Goal: Transaction & Acquisition: Purchase product/service

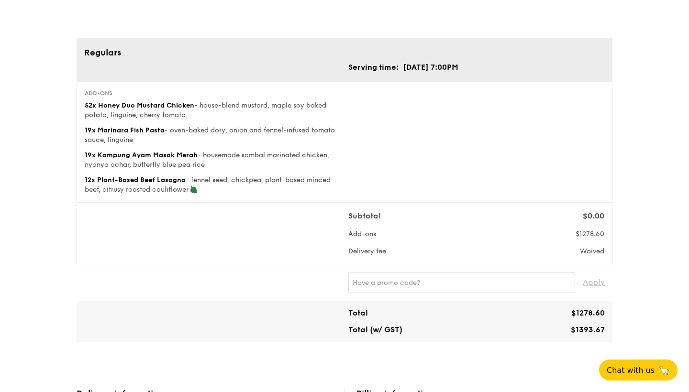
scroll to position [57, 0]
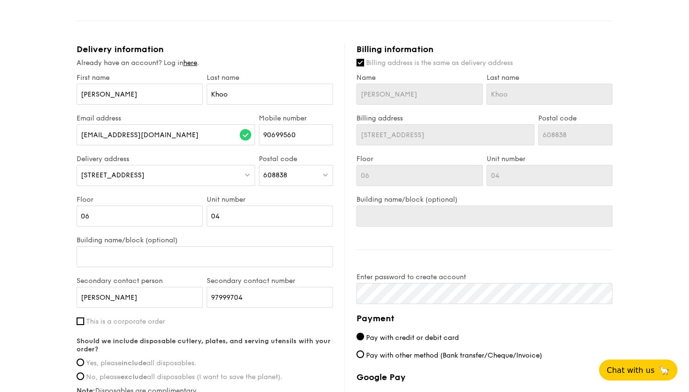
scroll to position [402, 0]
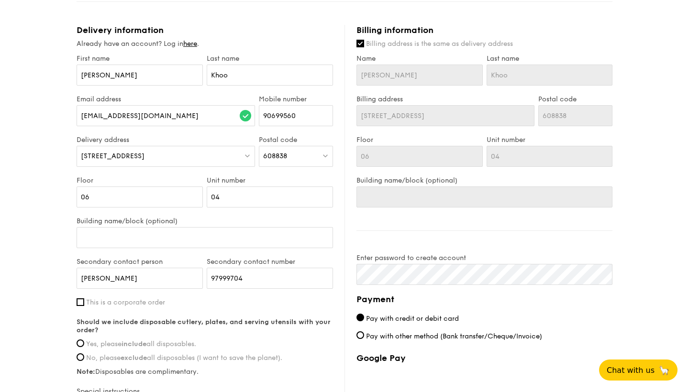
click at [672, 95] on div "1 - Select menu 2 - Select items 3 - Check out Regulars Serving time: Sep 17, 2…" at bounding box center [344, 65] width 689 height 934
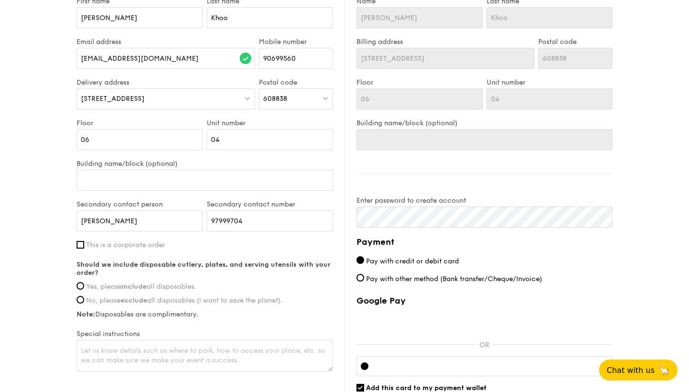
scroll to position [497, 0]
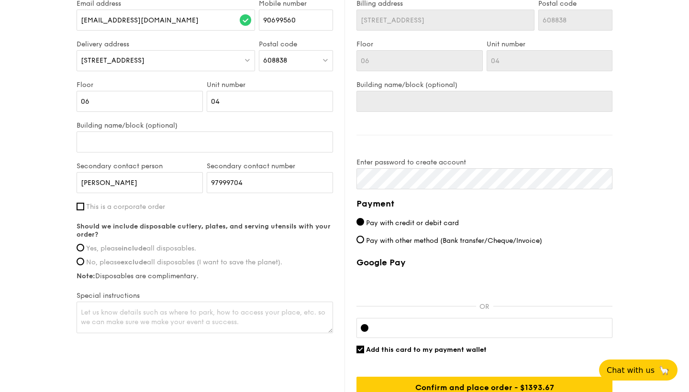
click at [84, 253] on label "Yes, please include all disposables." at bounding box center [205, 248] width 256 height 8
click at [84, 252] on input "Yes, please include all disposables." at bounding box center [81, 248] width 8 height 8
radio input "true"
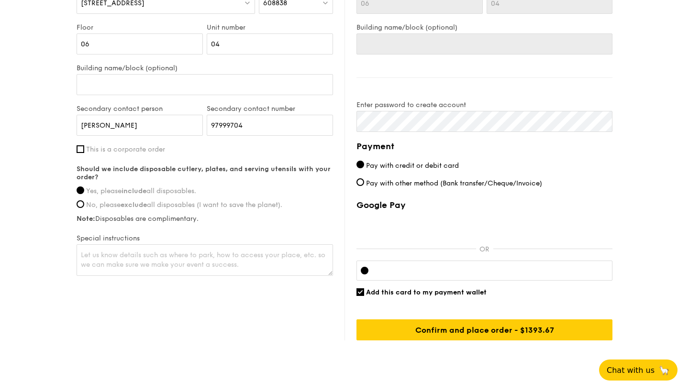
scroll to position [536, 0]
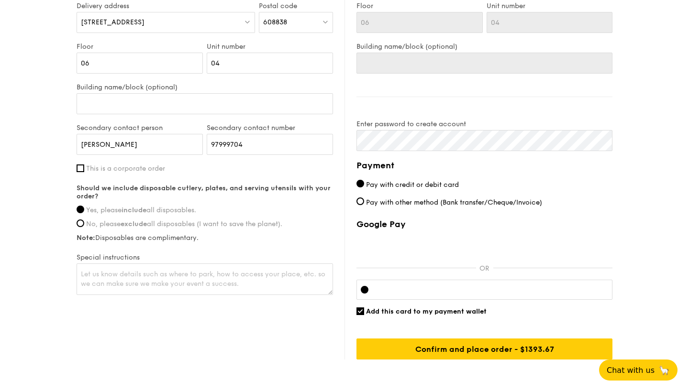
click at [79, 213] on input "Yes, please include all disposables." at bounding box center [81, 210] width 8 height 8
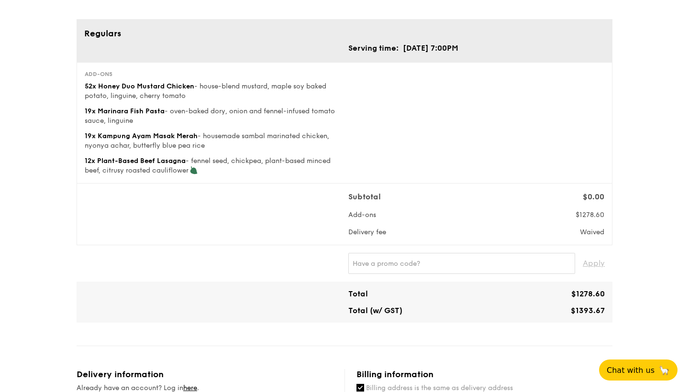
scroll to position [38, 0]
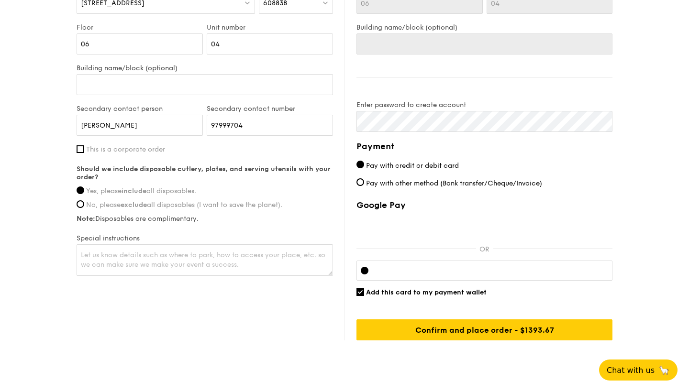
scroll to position [585, 0]
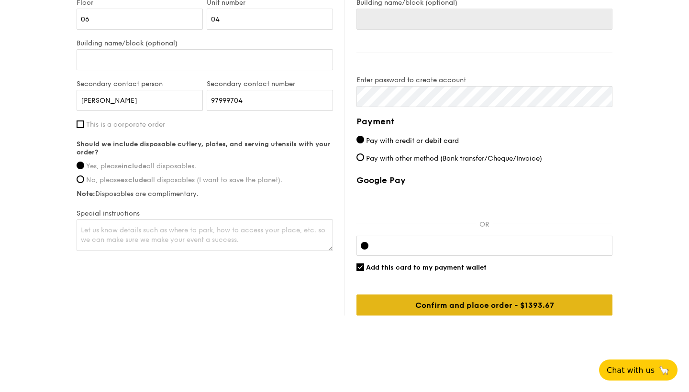
click at [549, 302] on input "Confirm and place order - $1393.67" at bounding box center [484, 305] width 256 height 21
click at [499, 313] on input "Confirm and place order - $1393.67" at bounding box center [484, 305] width 256 height 21
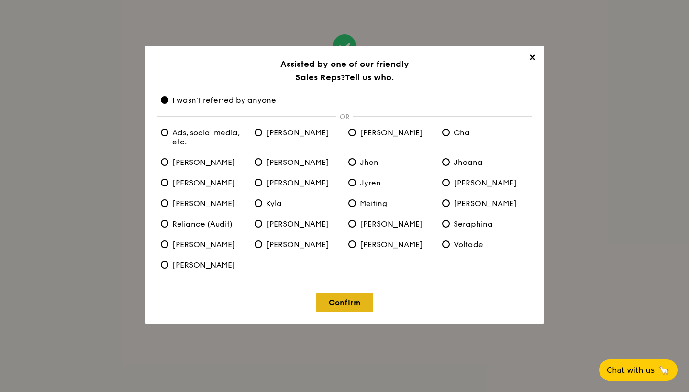
click at [341, 297] on link "Confirm" at bounding box center [344, 303] width 57 height 20
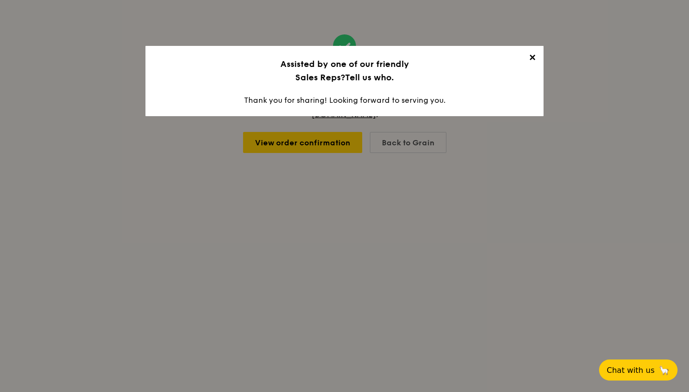
click at [532, 55] on span "✕" at bounding box center [531, 59] width 13 height 13
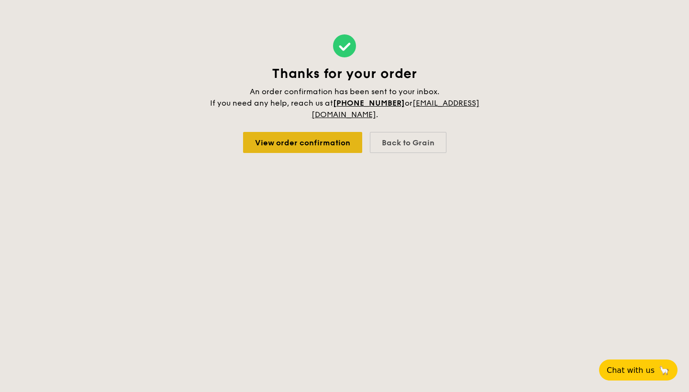
click at [306, 136] on link "View order confirmation" at bounding box center [302, 142] width 119 height 21
drag, startPoint x: 404, startPoint y: 145, endPoint x: 471, endPoint y: 130, distance: 68.6
click at [471, 130] on div "Thanks for your order An order confirmation has been sent to your inbox. If you…" at bounding box center [345, 93] width 272 height 187
click at [475, 173] on div "Thanks for your order An order confirmation has been sent to your inbox. If you…" at bounding box center [345, 93] width 272 height 187
click at [413, 130] on div "Thanks for your order An order confirmation has been sent to your inbox. If you…" at bounding box center [345, 93] width 272 height 187
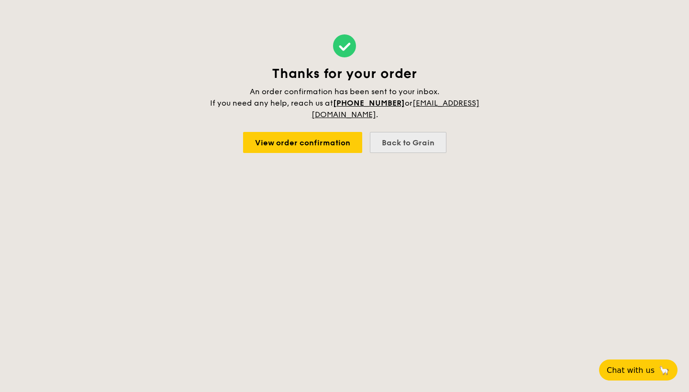
click at [411, 139] on div "Back to Grain" at bounding box center [408, 142] width 77 height 21
select select
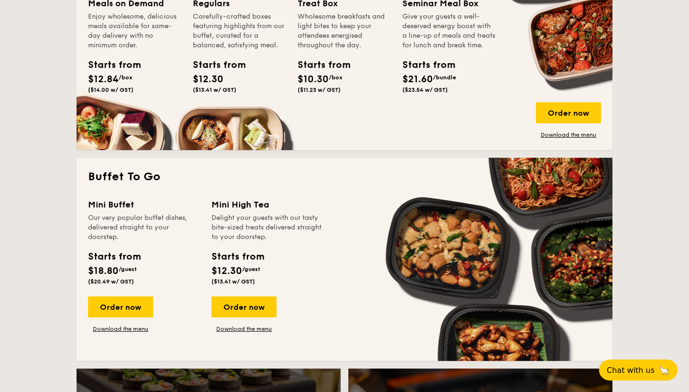
scroll to position [459, 0]
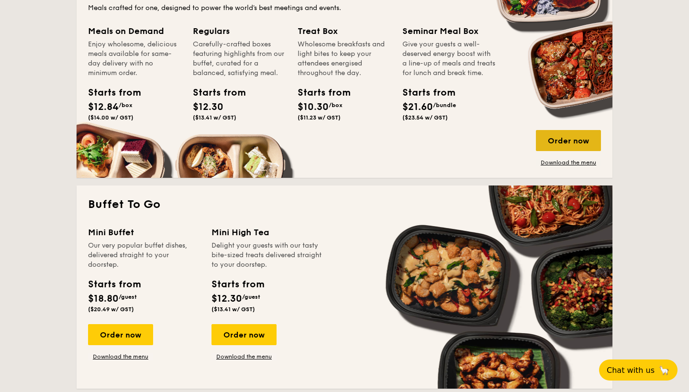
click at [553, 137] on div "Order now" at bounding box center [568, 140] width 65 height 21
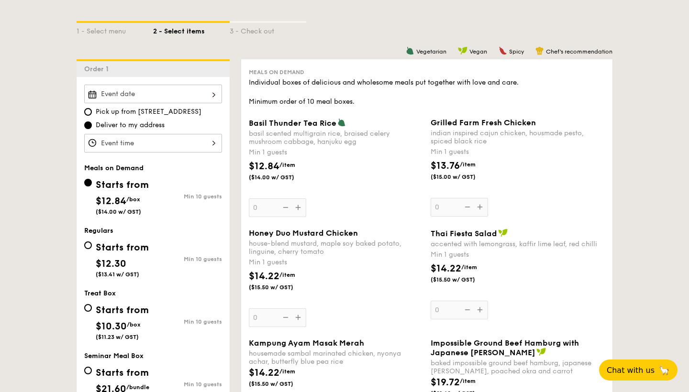
scroll to position [268, 0]
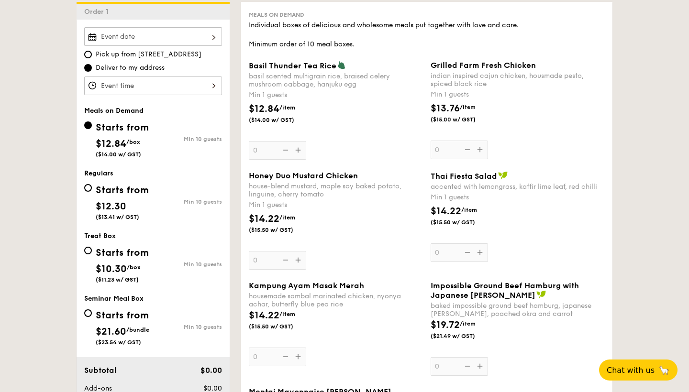
click at [127, 202] on div "Starts from $12.30 ($13.41 w/ GST)" at bounding box center [122, 200] width 53 height 39
click at [92, 192] on input "Starts from $12.30 ($13.41 w/ GST) Min 10 guests" at bounding box center [88, 188] width 8 height 8
radio input "true"
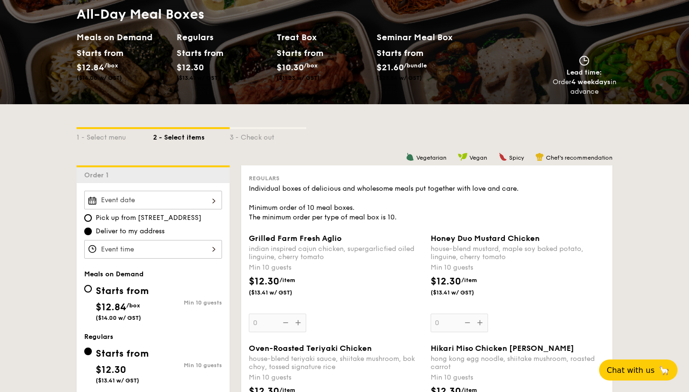
scroll to position [77, 0]
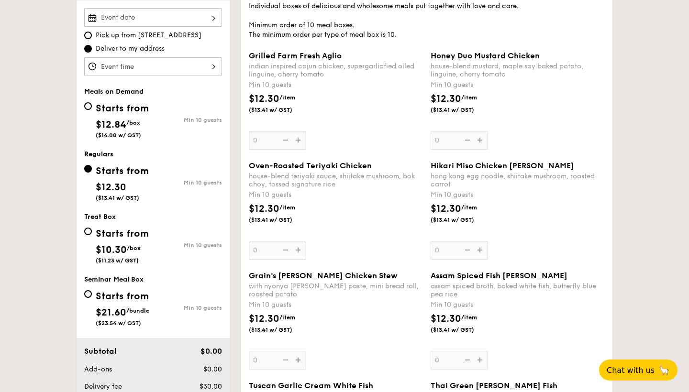
scroll to position [306, 0]
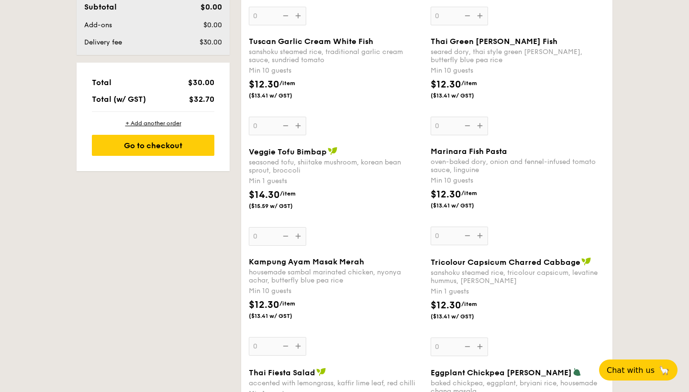
scroll to position [650, 0]
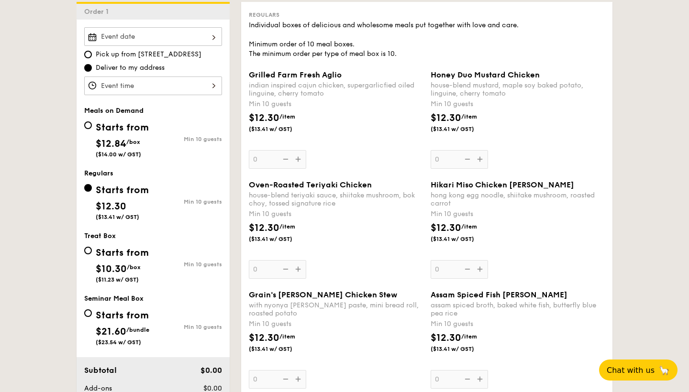
scroll to position [249, 0]
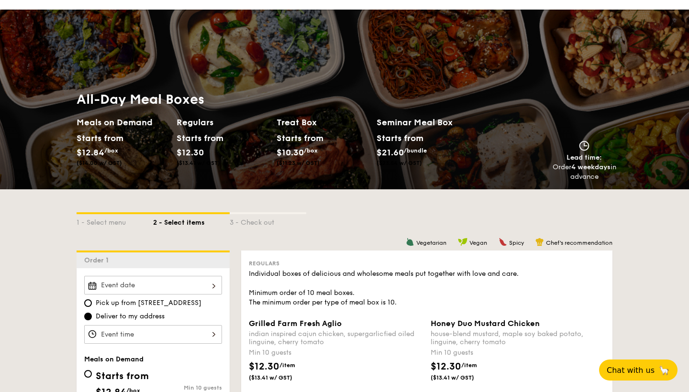
scroll to position [0, 0]
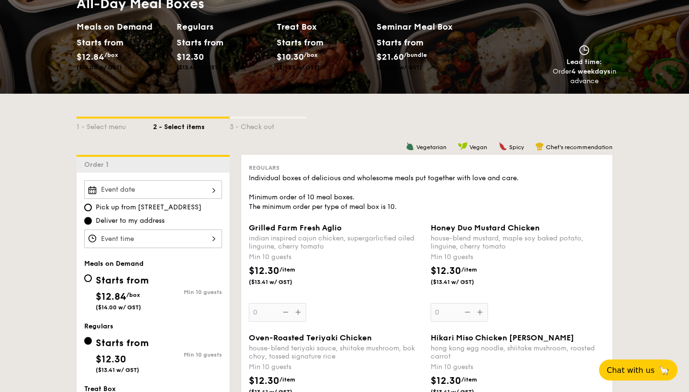
scroll to position [153, 0]
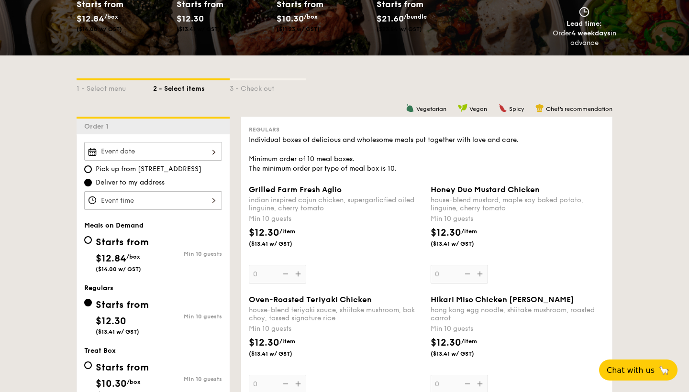
click at [125, 250] on div "Starts from" at bounding box center [122, 242] width 53 height 14
click at [92, 244] on input "Starts from $12.84 /box ($14.00 w/ GST) Min 10 guests" at bounding box center [88, 240] width 8 height 8
radio input "true"
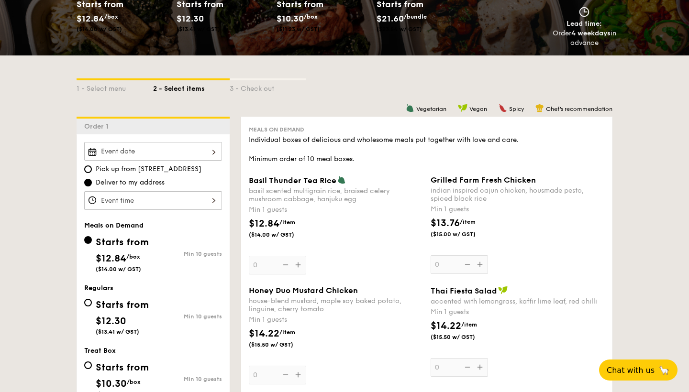
click at [319, 228] on div "$12.84 /item ($14.00 w/ GST)" at bounding box center [336, 233] width 182 height 33
click at [306, 256] on input "0" at bounding box center [277, 265] width 57 height 19
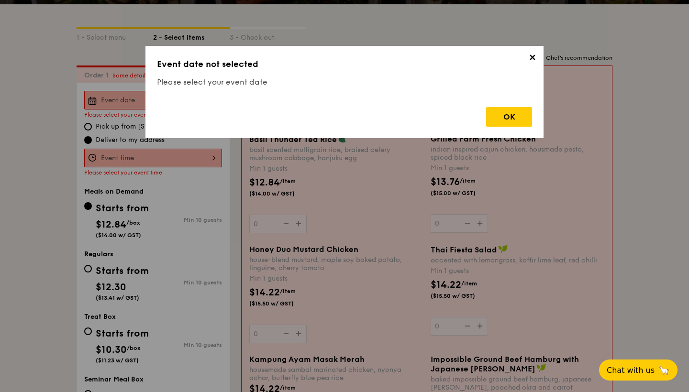
scroll to position [255, 0]
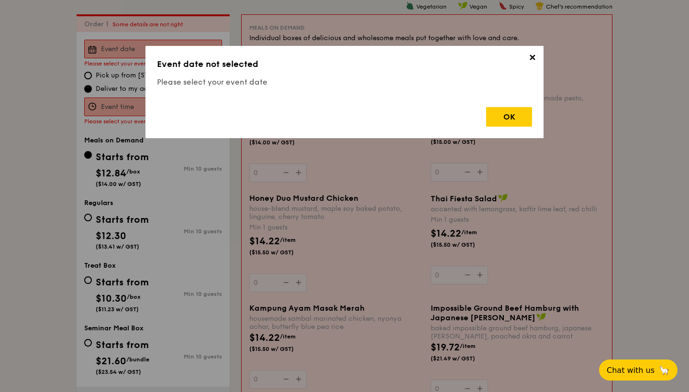
click at [533, 62] on span "✕" at bounding box center [531, 59] width 13 height 13
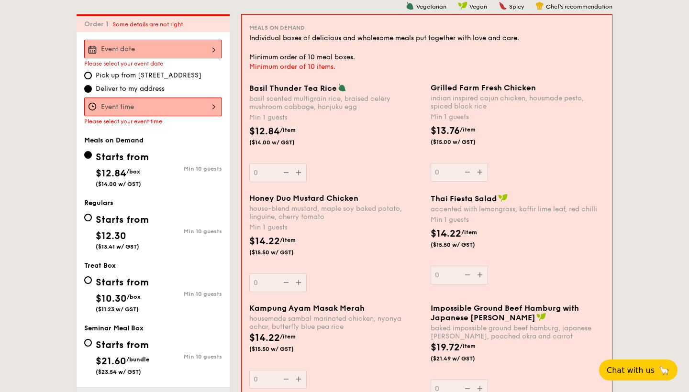
click at [611, 175] on div "Meals on Demand Individual boxes of delicious and wholesome meals put together …" at bounding box center [427, 271] width 370 height 513
click at [136, 227] on div "Starts from" at bounding box center [122, 220] width 53 height 14
click at [92, 221] on input "Starts from $12.30 ($13.41 w/ GST) Min 10 guests" at bounding box center [88, 218] width 8 height 8
radio input "true"
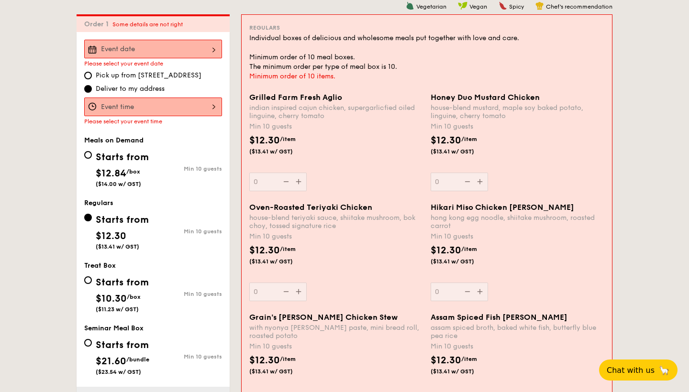
click at [550, 201] on div "Grilled Farm Fresh Aglio indian inspired cajun chicken, supergarlicfied oiled l…" at bounding box center [426, 148] width 363 height 110
click at [209, 144] on div "Meals on Demand" at bounding box center [153, 140] width 138 height 8
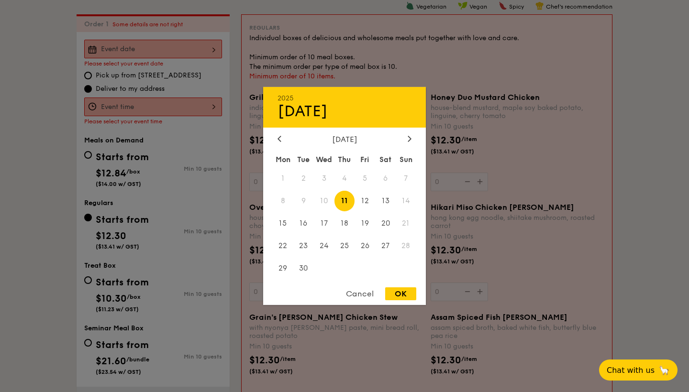
click at [191, 58] on div "2025 Sep 11 September 2025 Mon Tue Wed Thu Fri Sat Sun 1 2 3 4 5 6 7 8 9 10 11 …" at bounding box center [153, 49] width 138 height 19
click at [326, 220] on span "17" at bounding box center [324, 223] width 21 height 21
click at [404, 301] on div "Cancel OK" at bounding box center [344, 296] width 163 height 18
click at [404, 294] on div "OK" at bounding box center [400, 293] width 31 height 13
type input "Sep 17, 2025"
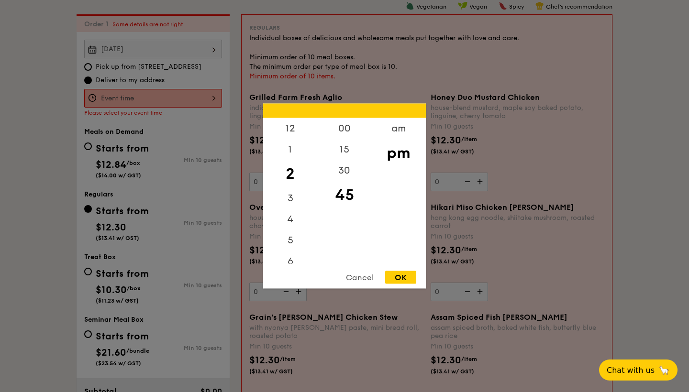
click at [194, 104] on div "12 1 2 3 4 5 6 7 8 9 10 11 00 15 30 45 am pm Cancel OK" at bounding box center [153, 98] width 138 height 19
click at [306, 216] on div "7" at bounding box center [290, 223] width 54 height 28
click at [344, 129] on div "00" at bounding box center [344, 132] width 54 height 28
click at [396, 276] on div "OK" at bounding box center [400, 277] width 31 height 13
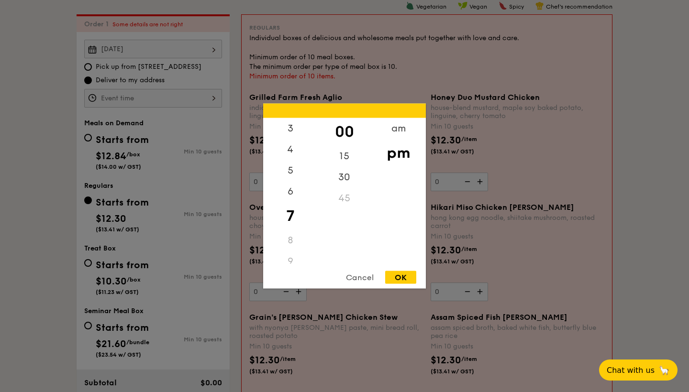
type input "7:00PM"
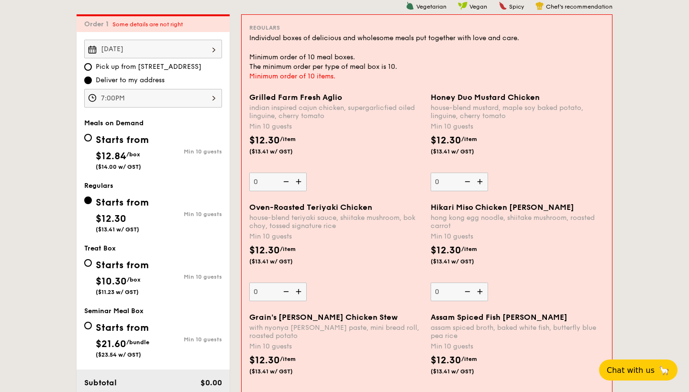
click at [567, 211] on div "Hikari Miso Chicken Chow Mei" at bounding box center [517, 207] width 174 height 9
click at [488, 283] on input "0" at bounding box center [458, 292] width 57 height 19
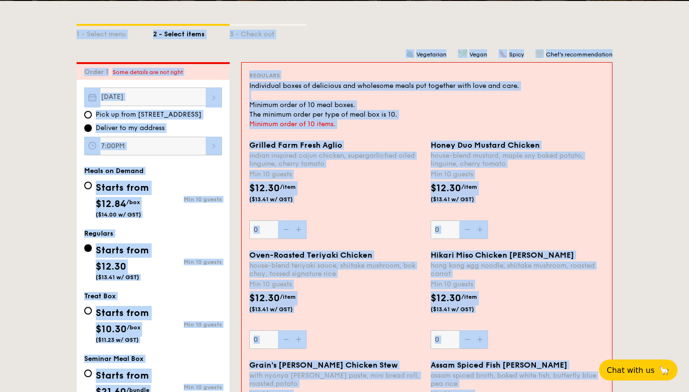
scroll to position [64, 0]
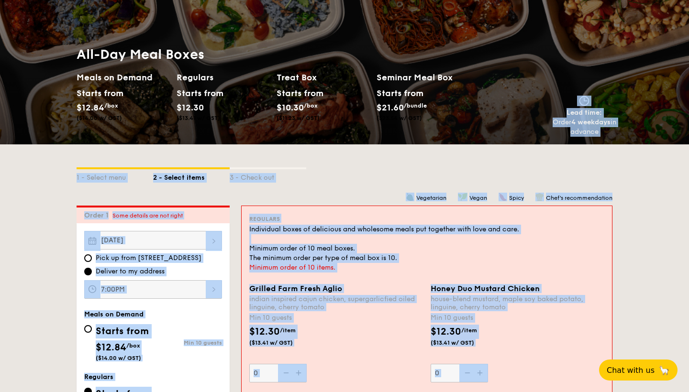
drag, startPoint x: 686, startPoint y: 79, endPoint x: 665, endPoint y: -38, distance: 119.4
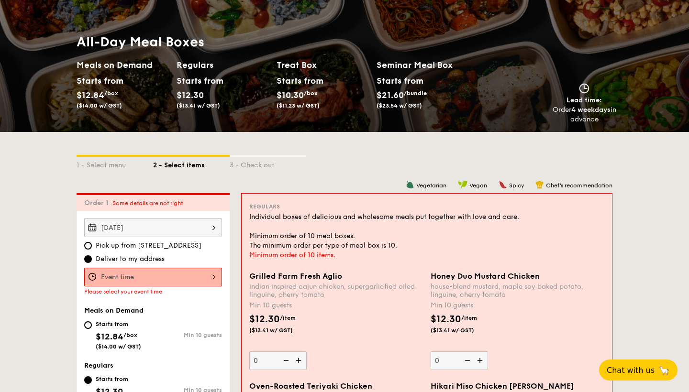
scroll to position [134, 0]
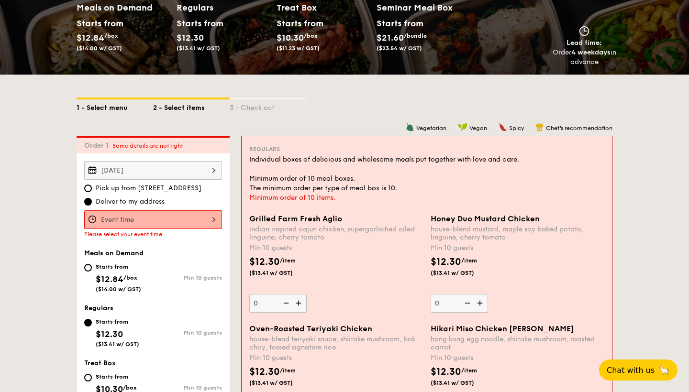
click at [126, 102] on div "1 - Select menu" at bounding box center [115, 105] width 77 height 13
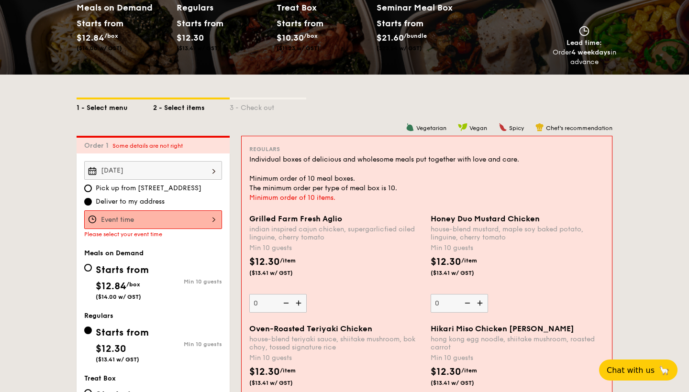
select select
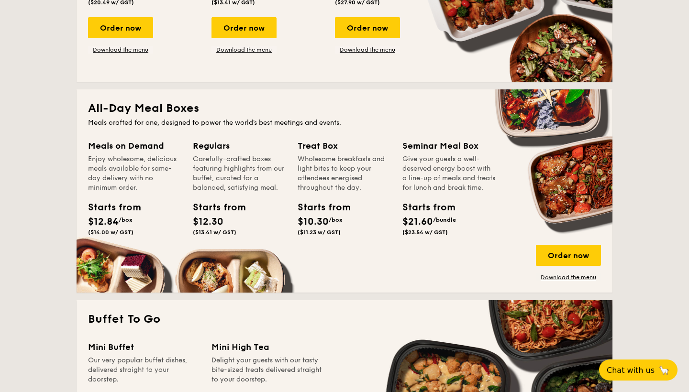
scroll to position [363, 0]
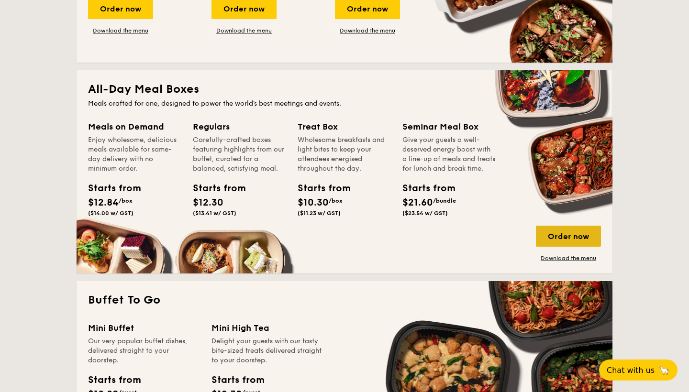
click at [564, 239] on div "Order now" at bounding box center [568, 236] width 65 height 21
